Goal: Information Seeking & Learning: Learn about a topic

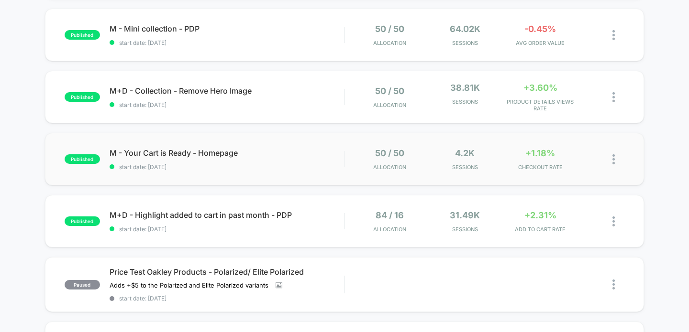
scroll to position [354, 0]
click at [251, 212] on span "M+D - Highlight added to cart in past month - PDP Click to edit experience deta…" at bounding box center [227, 215] width 235 height 10
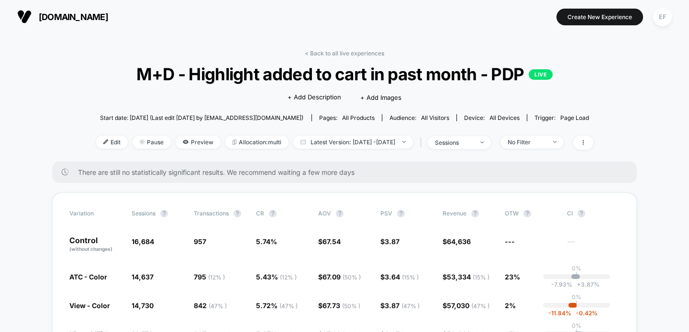
scroll to position [200, 0]
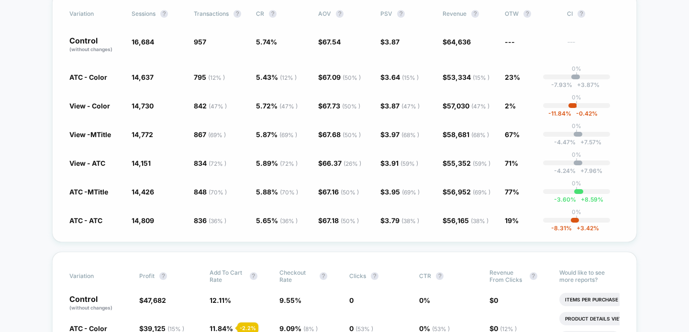
click at [571, 191] on div "0% | -3.60 % + 8.59 %" at bounding box center [576, 191] width 67 height 5
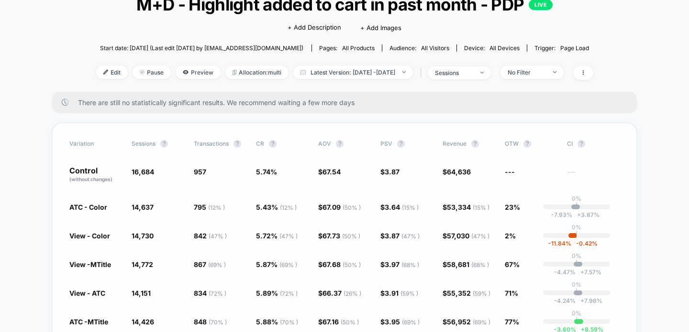
scroll to position [66, 0]
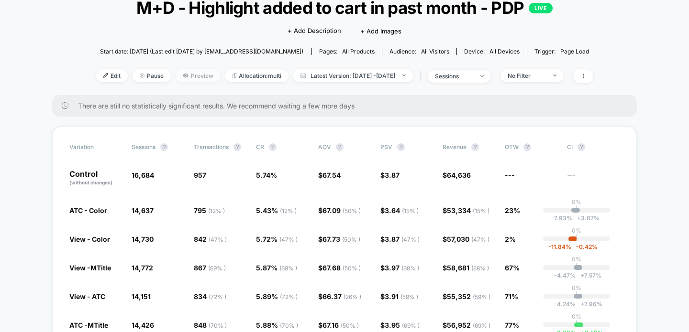
click at [177, 77] on span "Preview" at bounding box center [198, 75] width 45 height 13
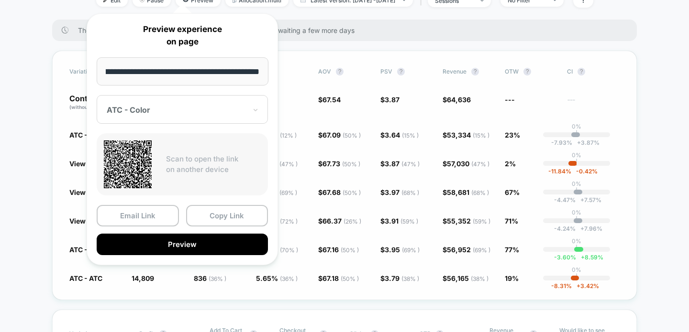
scroll to position [145, 0]
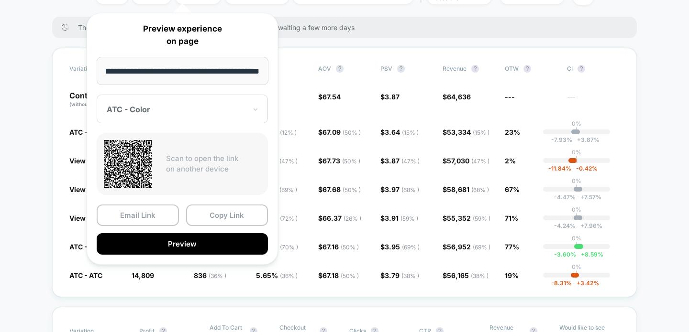
click at [139, 117] on div "ATC - Color" at bounding box center [182, 109] width 171 height 29
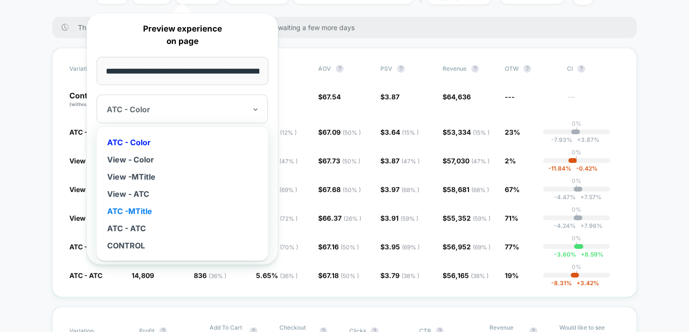
click at [148, 209] on div "ATC -MTitle" at bounding box center [182, 211] width 162 height 17
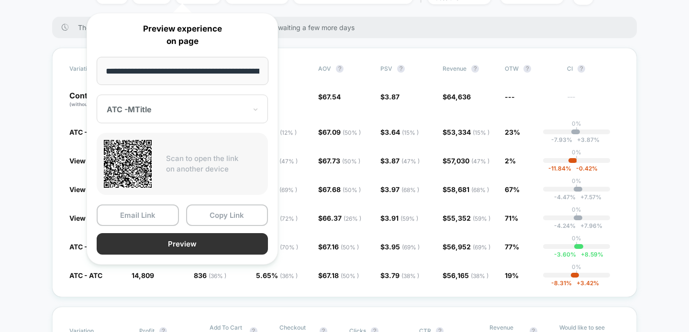
click at [225, 244] on button "Preview" at bounding box center [182, 244] width 171 height 22
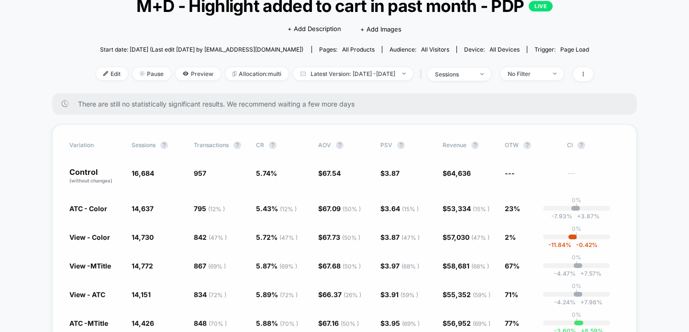
scroll to position [69, 0]
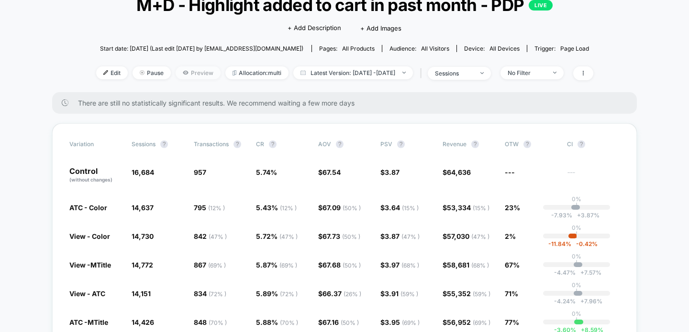
click at [188, 73] on span "Preview" at bounding box center [198, 72] width 45 height 13
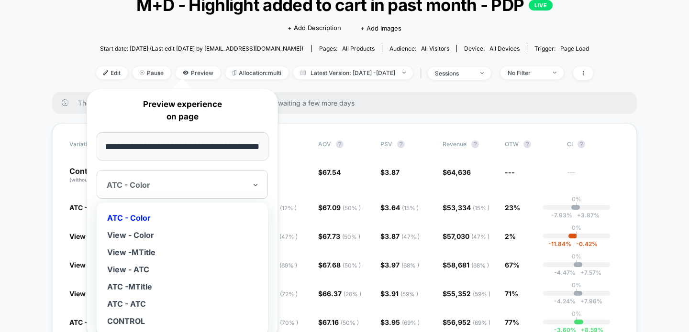
scroll to position [0, 0]
click at [173, 187] on div at bounding box center [177, 185] width 140 height 10
click at [144, 275] on div "View - ATC" at bounding box center [182, 269] width 162 height 17
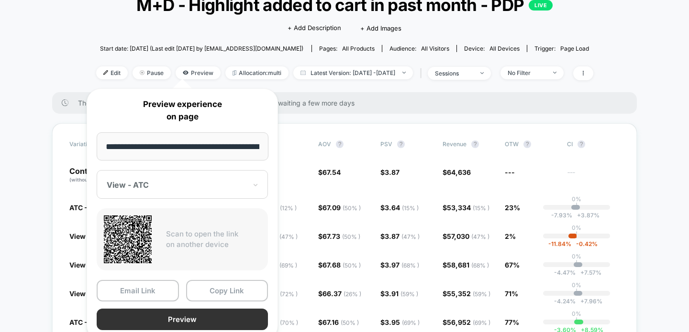
click at [198, 316] on button "Preview" at bounding box center [182, 320] width 171 height 22
